Goal: Task Accomplishment & Management: Manage account settings

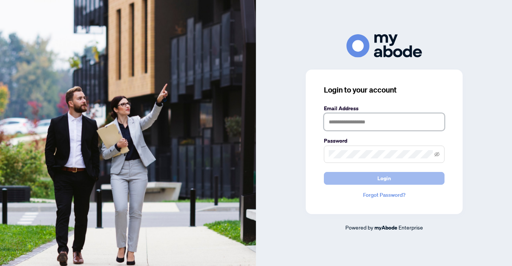
type input "**********"
click at [380, 180] on span "Login" at bounding box center [384, 179] width 14 height 12
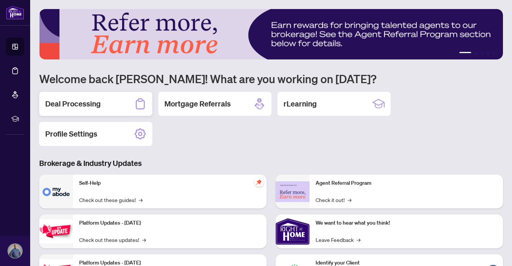
click at [115, 99] on div "Deal Processing" at bounding box center [95, 104] width 113 height 24
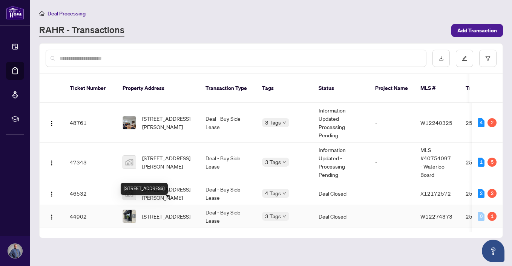
click at [159, 213] on span "707-3563 Lake Shore Blvd, Toronto, Ontario M8W 0A3, Canada" at bounding box center [166, 217] width 48 height 8
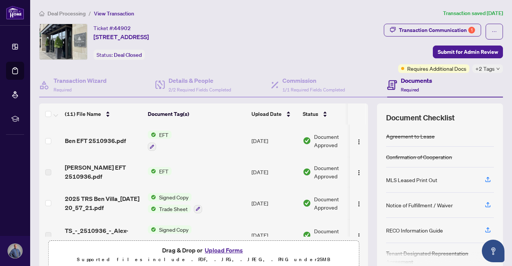
click at [163, 132] on span "EFT" at bounding box center [163, 135] width 15 height 8
click at [135, 171] on span "EFT" at bounding box center [134, 171] width 15 height 8
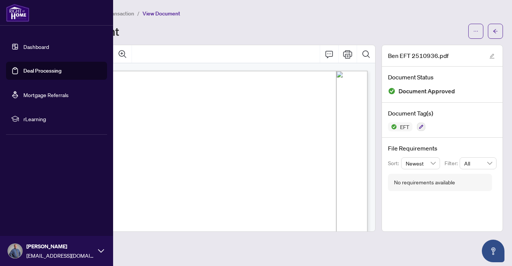
click at [23, 43] on link "Dashboard" at bounding box center [36, 46] width 26 height 7
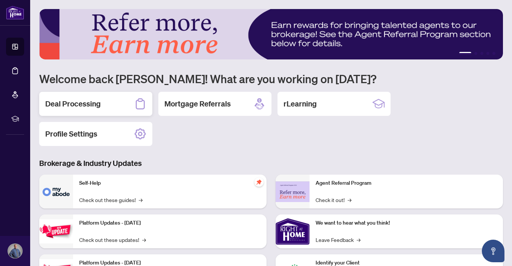
click at [81, 105] on h2 "Deal Processing" at bounding box center [72, 104] width 55 height 11
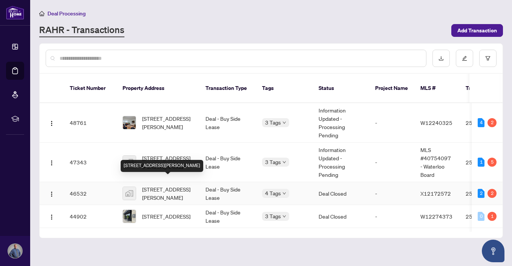
click at [166, 185] on span "711-93 Arthur Street South #711, Guelph, Ontario N1E 0S6, Canada" at bounding box center [167, 193] width 51 height 17
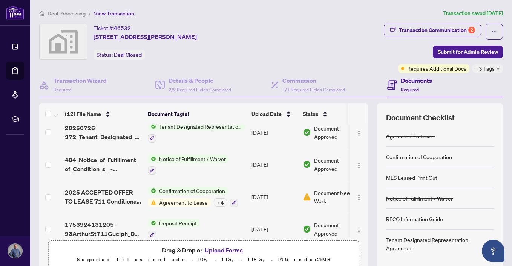
scroll to position [266, 0]
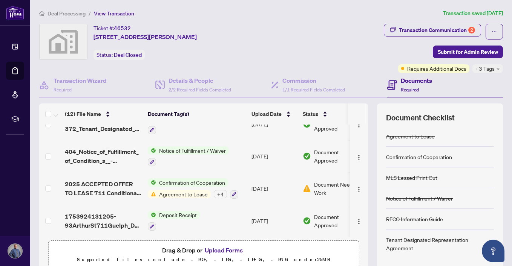
click at [177, 192] on span "Agreement to Lease" at bounding box center [183, 194] width 55 height 8
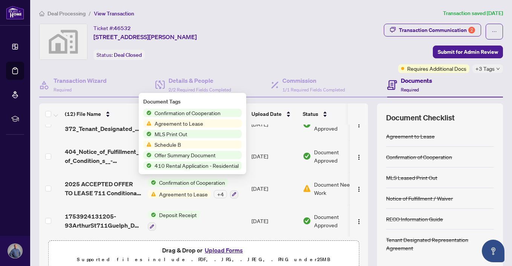
click at [182, 123] on span "Agreement to Lease" at bounding box center [179, 123] width 55 height 8
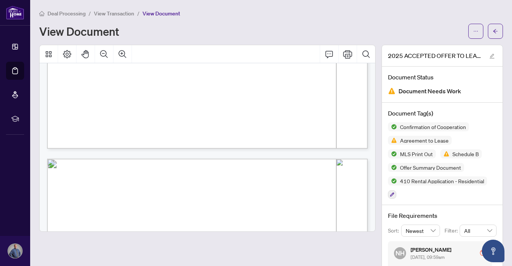
scroll to position [1175, 0]
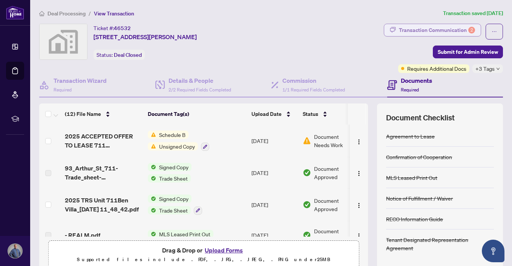
click at [468, 31] on div "Transaction Communication 2" at bounding box center [437, 30] width 76 height 12
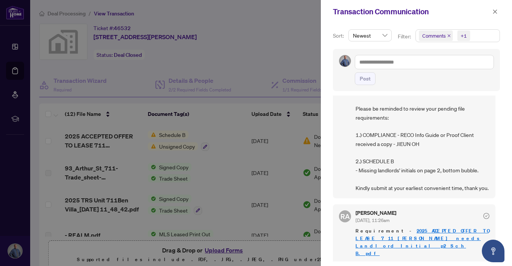
scroll to position [38, 0]
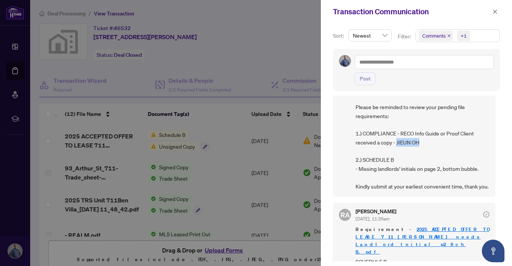
drag, startPoint x: 396, startPoint y: 142, endPoint x: 423, endPoint y: 144, distance: 26.4
click at [423, 144] on span "Hi Alex & Ben, Please be reminded to review your pending file requirements: 1.)…" at bounding box center [422, 138] width 134 height 106
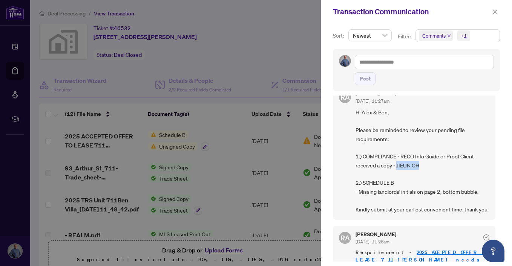
scroll to position [0, 0]
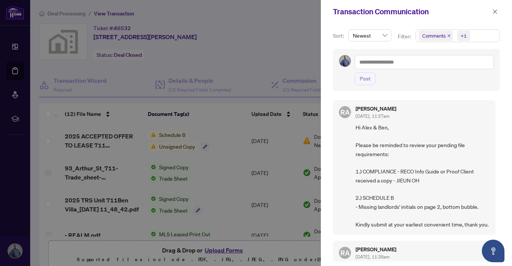
click at [173, 66] on div at bounding box center [256, 133] width 512 height 266
click at [495, 10] on icon "close" at bounding box center [494, 11] width 5 height 5
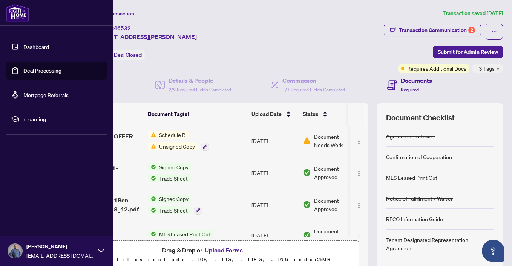
click at [23, 48] on link "Dashboard" at bounding box center [36, 46] width 26 height 7
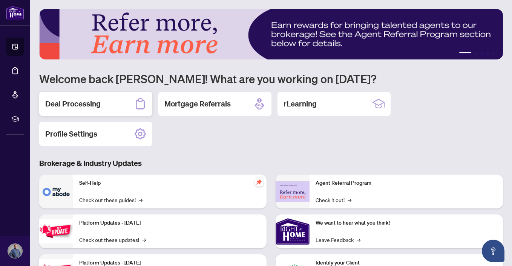
click at [97, 108] on h2 "Deal Processing" at bounding box center [72, 104] width 55 height 11
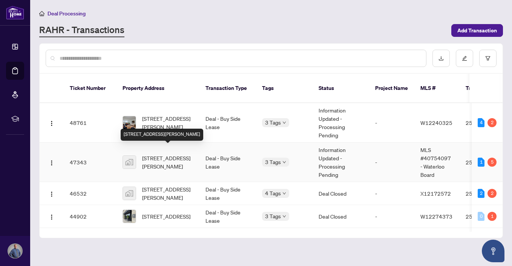
click at [178, 157] on span "408-93 Arthur Street South, Guelph, ON, Canada" at bounding box center [167, 162] width 51 height 17
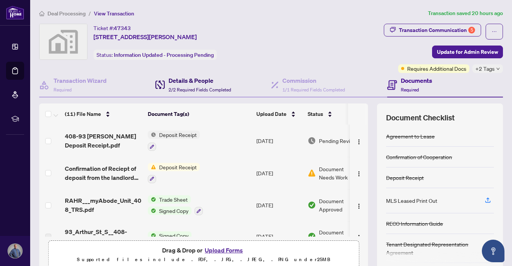
click at [202, 90] on span "2/2 Required Fields Completed" at bounding box center [199, 90] width 63 height 6
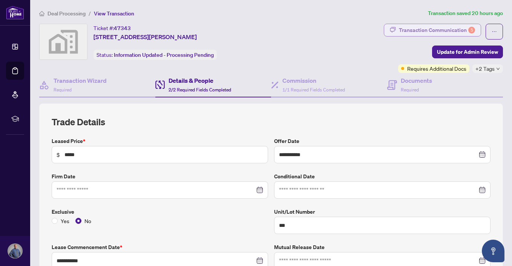
click at [427, 34] on div "Transaction Communication 5" at bounding box center [437, 30] width 76 height 12
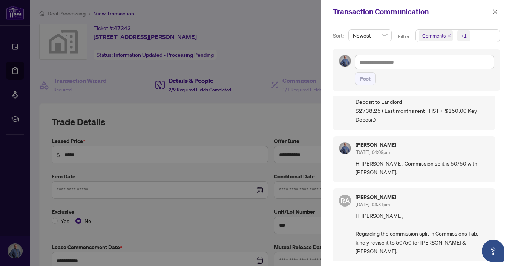
scroll to position [51, 0]
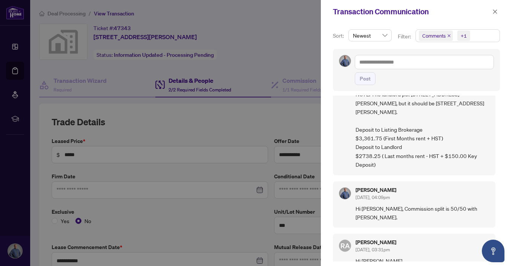
click at [298, 56] on div at bounding box center [256, 133] width 512 height 266
click at [267, 132] on div at bounding box center [256, 133] width 512 height 266
click at [496, 13] on icon "close" at bounding box center [495, 11] width 4 height 4
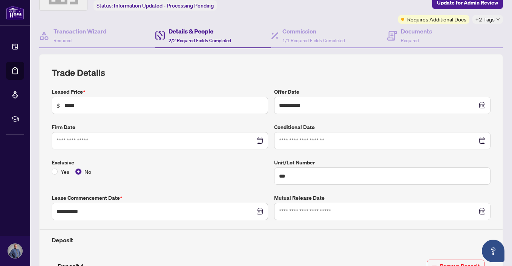
scroll to position [0, 0]
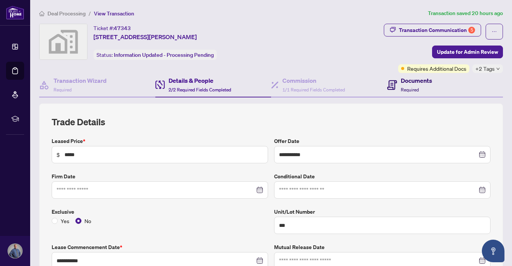
click at [401, 84] on h4 "Documents" at bounding box center [416, 80] width 31 height 9
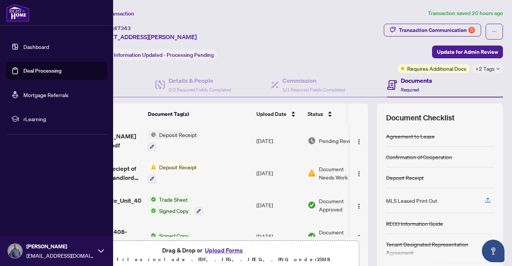
click at [38, 45] on link "Dashboard" at bounding box center [36, 46] width 26 height 7
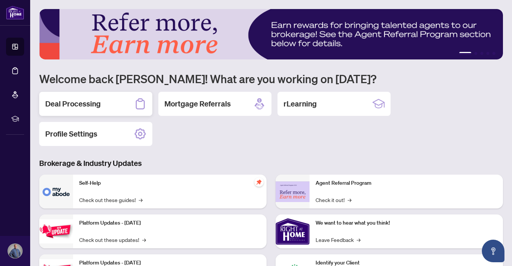
click at [93, 100] on h2 "Deal Processing" at bounding box center [72, 104] width 55 height 11
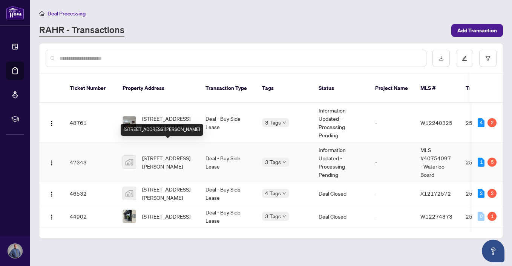
scroll to position [11, 0]
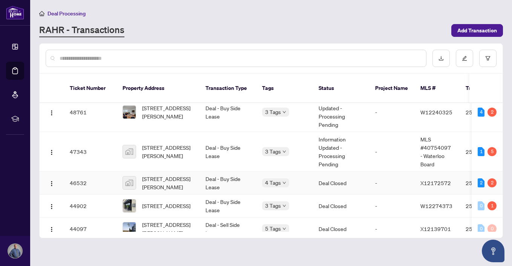
click at [157, 175] on span "711-93 Arthur Street South #711, Guelph, Ontario N1E 0S6, Canada" at bounding box center [167, 183] width 51 height 17
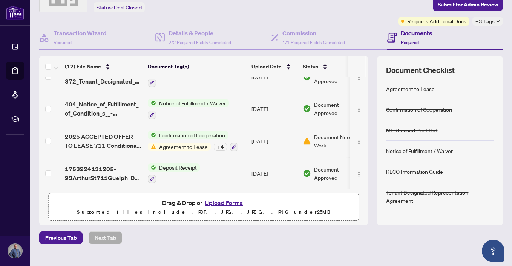
scroll to position [60, 0]
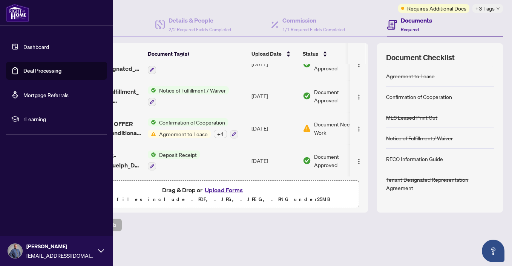
click at [23, 48] on link "Dashboard" at bounding box center [36, 46] width 26 height 7
